Goal: Check status

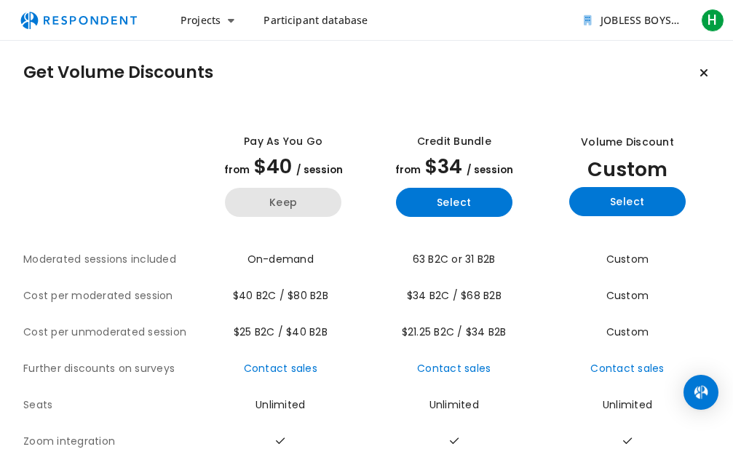
click at [295, 206] on button "Keep" at bounding box center [283, 202] width 116 height 29
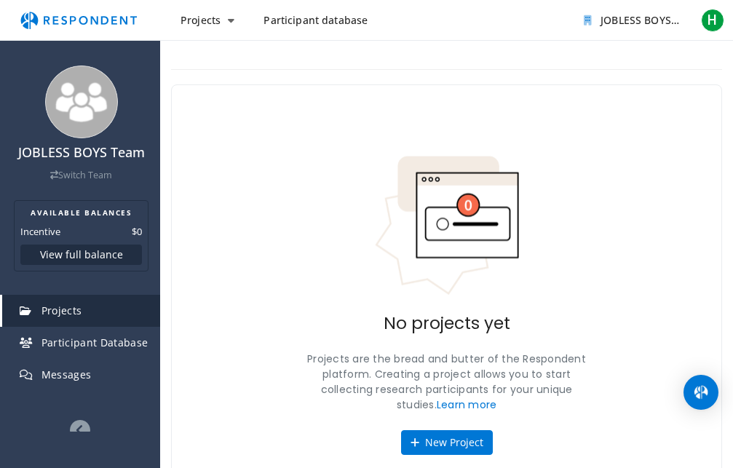
scroll to position [60, 0]
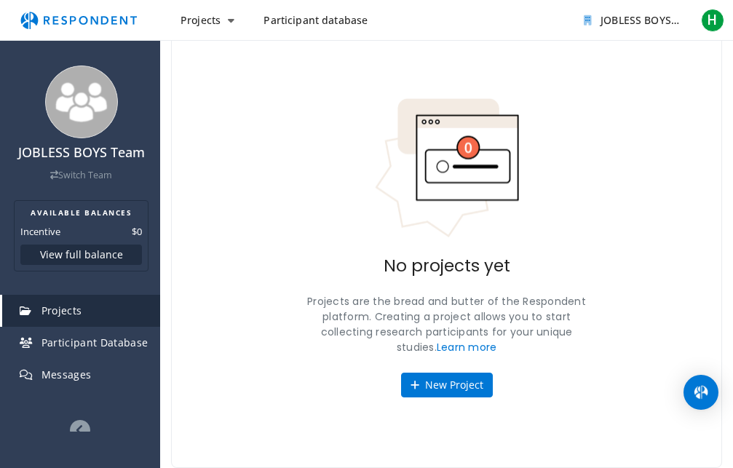
click at [118, 347] on span "Participant Database" at bounding box center [95, 343] width 107 height 14
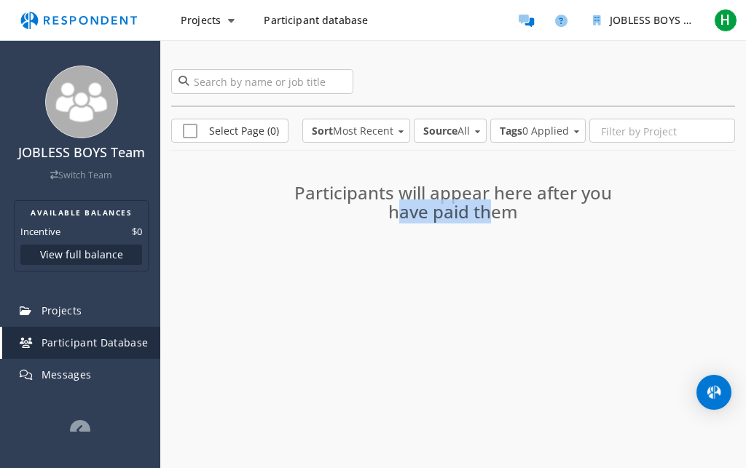
drag, startPoint x: 391, startPoint y: 206, endPoint x: 483, endPoint y: 216, distance: 92.3
click at [483, 216] on h3 "Participants will appear here after you have paid them" at bounding box center [453, 202] width 332 height 39
click at [421, 266] on div "0 participants Select Page (0) Sort Most Recent Alphabetical Most Recent Least …" at bounding box center [452, 173] width 585 height 266
drag, startPoint x: 296, startPoint y: 198, endPoint x: 553, endPoint y: 226, distance: 258.6
click at [553, 226] on div "Participants will appear here after you have paid them" at bounding box center [453, 199] width 354 height 82
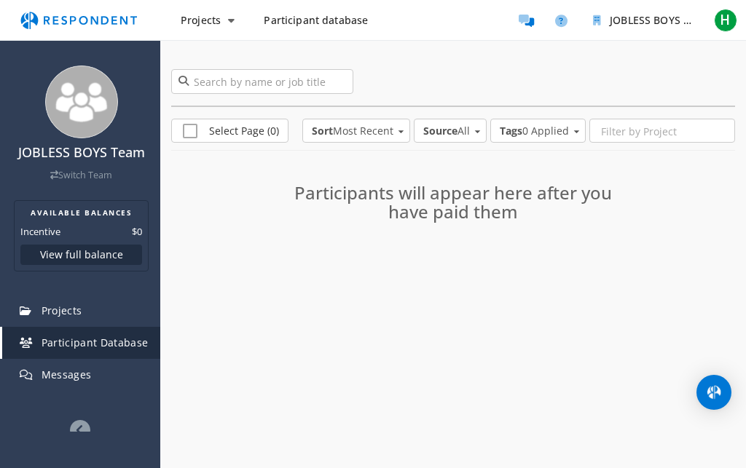
click at [682, 79] on div "0 participants" at bounding box center [453, 81] width 564 height 25
click at [373, 306] on div "JOBLESS BOYS Team Switch Team AVAILABLE BALANCES Incentive $0 View full balance…" at bounding box center [373, 234] width 746 height 468
drag, startPoint x: 497, startPoint y: 218, endPoint x: 515, endPoint y: 217, distance: 19.0
click at [515, 217] on h3 "Participants will appear here after you have paid them" at bounding box center [453, 202] width 332 height 39
